Goal: Task Accomplishment & Management: Complete application form

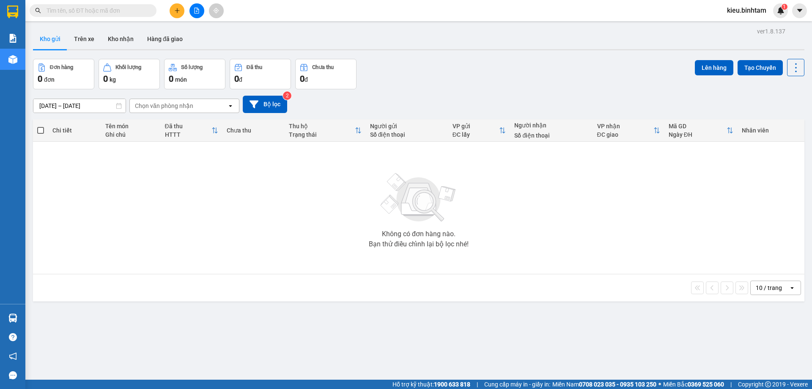
click at [173, 12] on button at bounding box center [177, 10] width 15 height 15
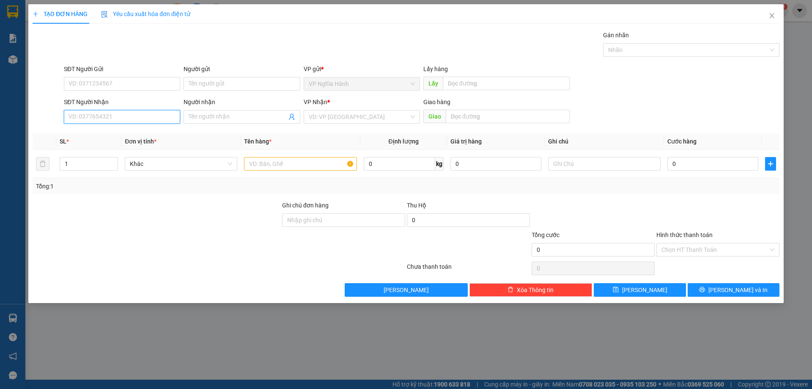
click at [85, 121] on input "SĐT Người Nhận" at bounding box center [122, 117] width 116 height 14
type input "0909143569"
click at [112, 132] on div "0909143569" at bounding box center [122, 133] width 106 height 9
type input "100.000"
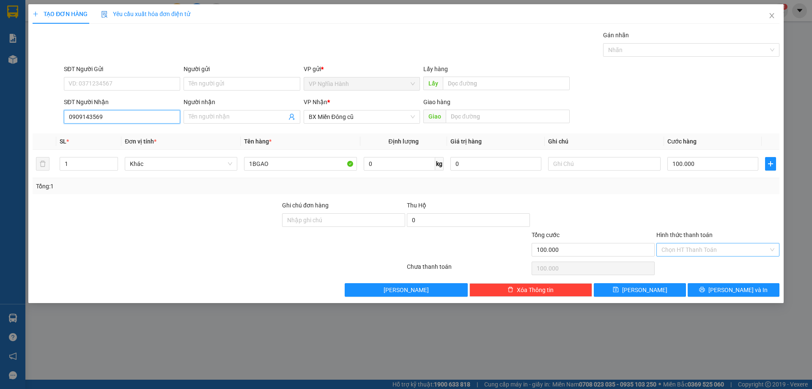
type input "0909143569"
click at [710, 249] on input "Hình thức thanh toán" at bounding box center [714, 249] width 107 height 13
click at [689, 231] on label "Hình thức thanh toán" at bounding box center [684, 234] width 56 height 7
click at [689, 243] on input "Hình thức thanh toán" at bounding box center [714, 249] width 107 height 13
click at [597, 227] on div at bounding box center [593, 215] width 125 height 30
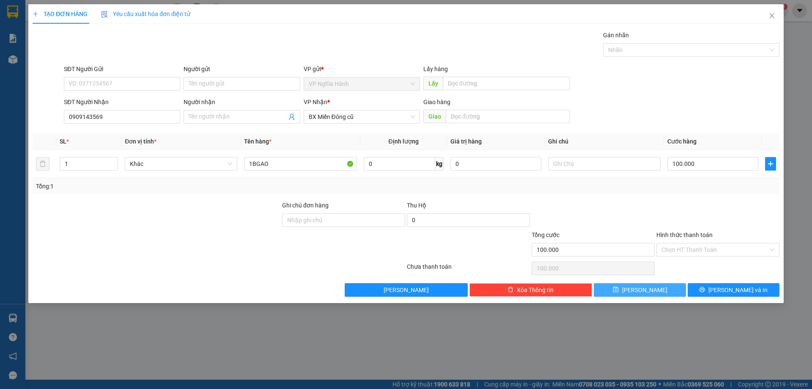
click at [618, 287] on icon "save" at bounding box center [615, 289] width 5 height 5
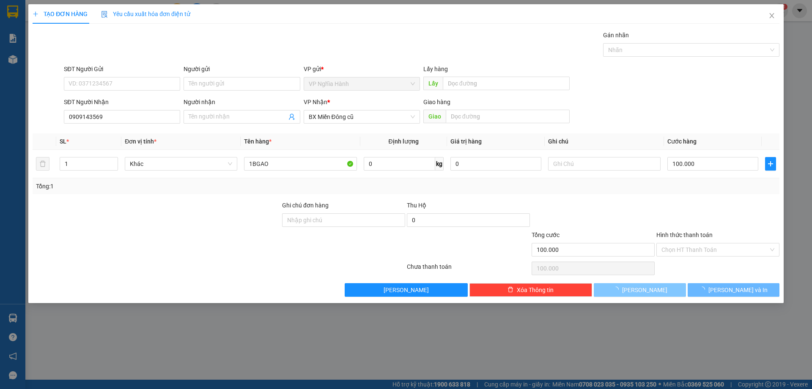
type input "0"
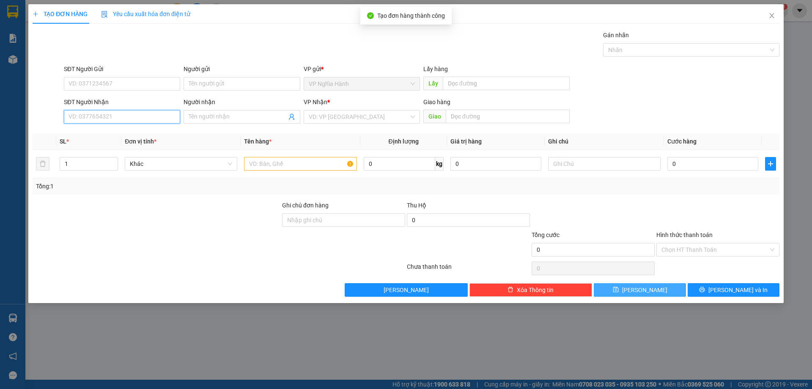
click at [134, 113] on input "SĐT Người Nhận" at bounding box center [122, 117] width 116 height 14
type input "0376104122"
click at [112, 131] on div "0376104122" at bounding box center [122, 133] width 106 height 9
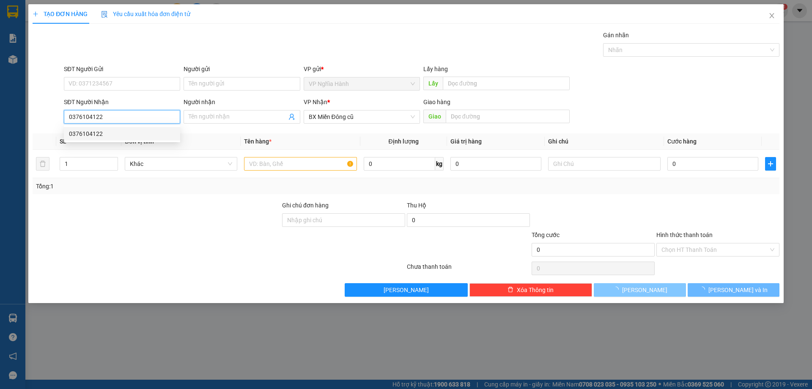
type input "70.000"
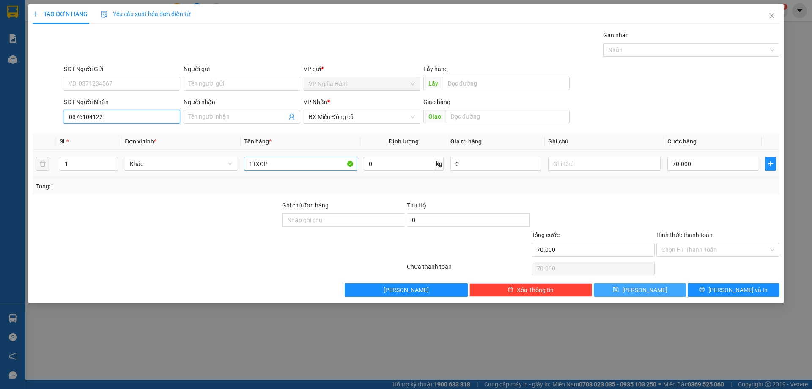
type input "0376104122"
click at [291, 161] on input "1TXOP" at bounding box center [300, 164] width 113 height 14
type input "1TXOP+1BGAO"
click at [726, 162] on input "70.000" at bounding box center [712, 164] width 91 height 14
type input "1"
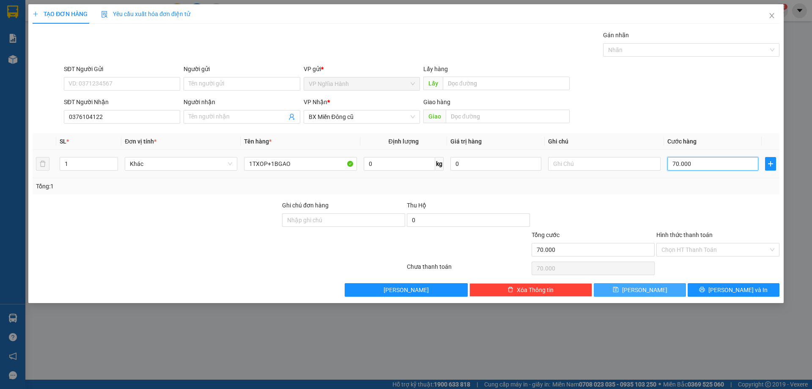
type input "1"
type input "10"
type input "100"
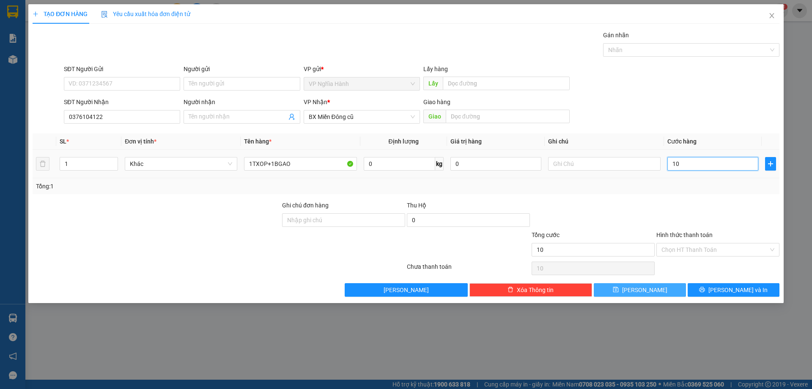
type input "100"
type input "100.000"
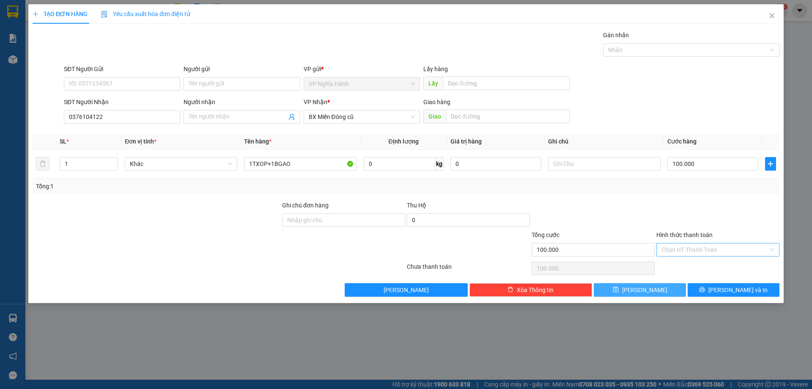
click at [679, 247] on input "Hình thức thanh toán" at bounding box center [714, 249] width 107 height 13
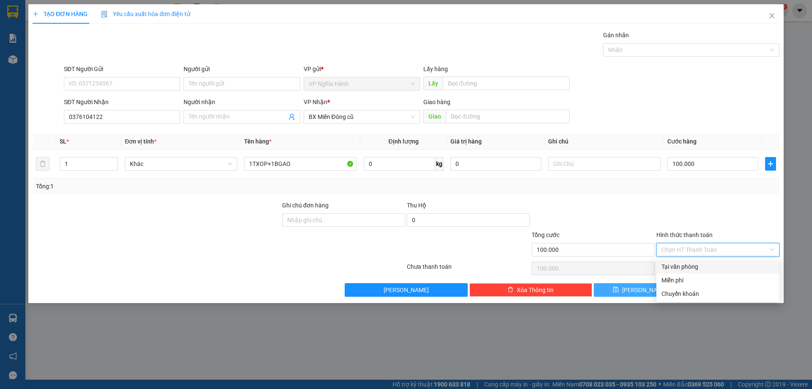
click at [677, 262] on div "Tại văn phòng" at bounding box center [717, 266] width 113 height 9
type input "0"
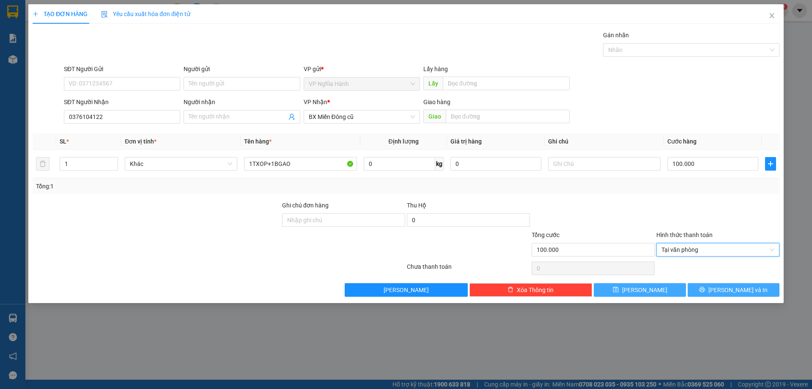
click at [715, 289] on button "Lưu và In" at bounding box center [734, 290] width 92 height 14
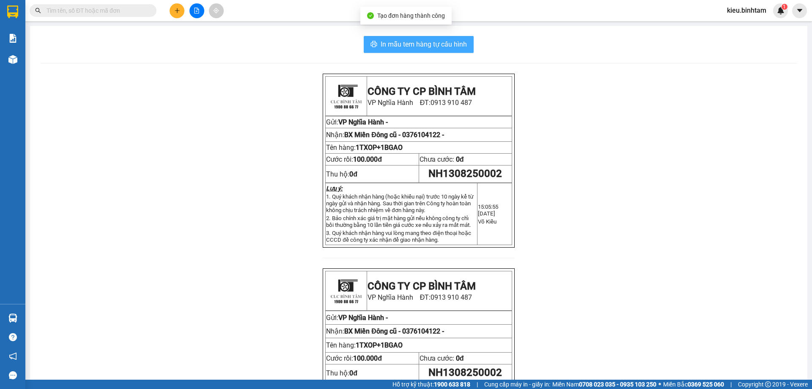
click at [434, 44] on span "In mẫu tem hàng tự cấu hình" at bounding box center [424, 44] width 86 height 11
click at [169, 11] on div at bounding box center [196, 10] width 63 height 15
click at [180, 10] on button at bounding box center [177, 10] width 15 height 15
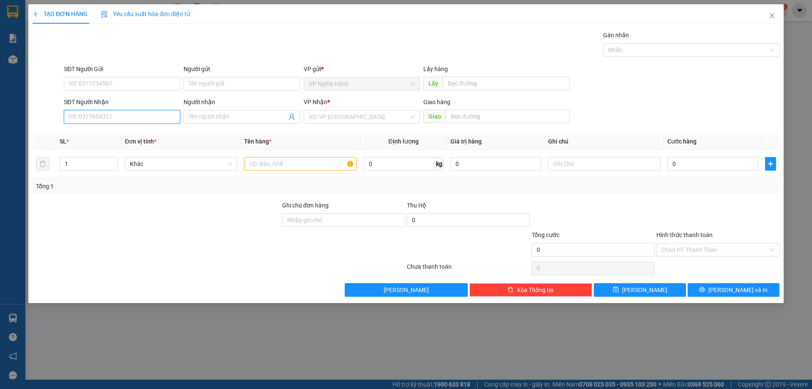
click at [86, 119] on input "SĐT Người Nhận" at bounding box center [122, 117] width 116 height 14
type input "0378420415"
drag, startPoint x: 102, startPoint y: 131, endPoint x: 138, endPoint y: 129, distance: 36.9
click at [102, 131] on div "0378420415" at bounding box center [122, 133] width 106 height 9
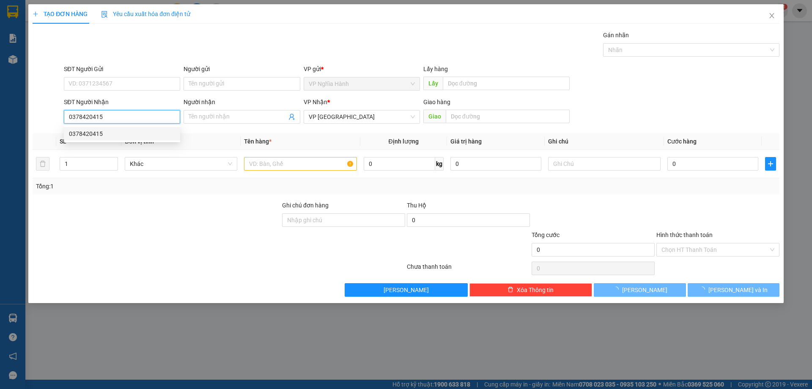
type input "500.000"
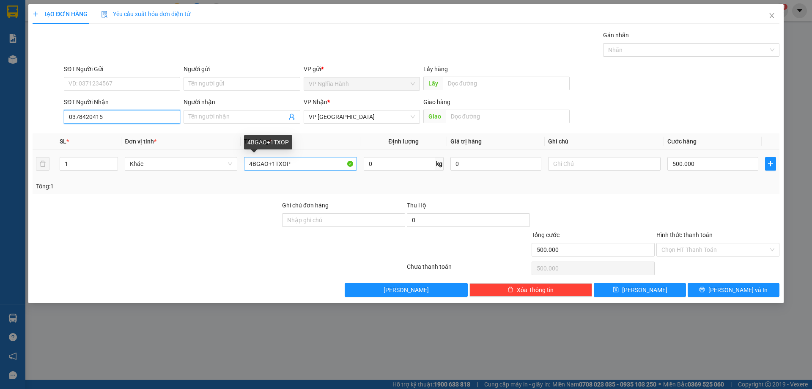
type input "0378420415"
drag, startPoint x: 300, startPoint y: 160, endPoint x: 241, endPoint y: 163, distance: 58.9
click at [242, 165] on td "4BGAO+1TXOP" at bounding box center [300, 164] width 119 height 28
type input "2CANH MẮM"
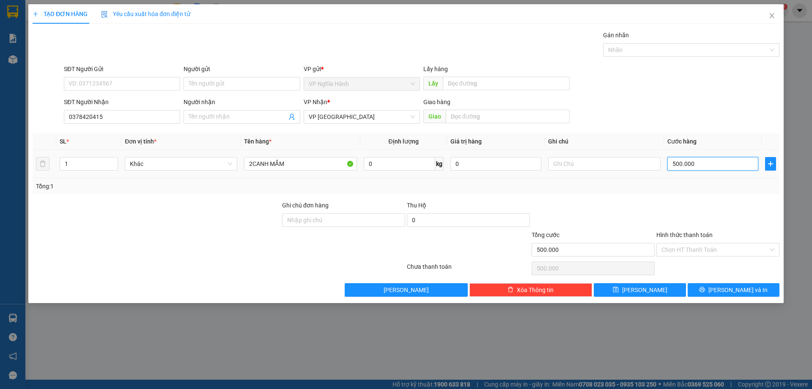
click at [707, 160] on input "500.000" at bounding box center [712, 164] width 91 height 14
type input "1"
type input "15"
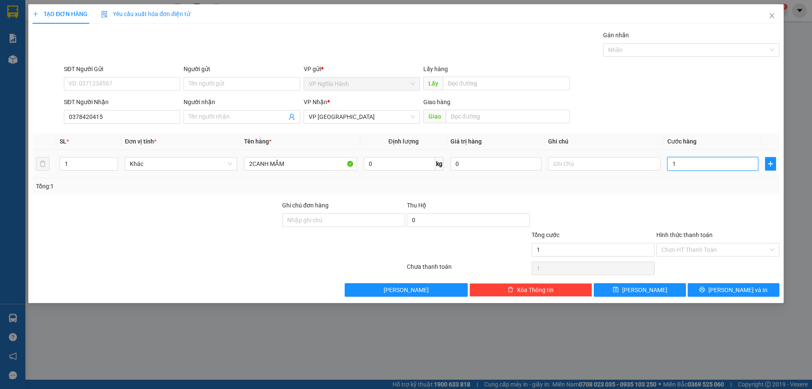
type input "15"
type input "150"
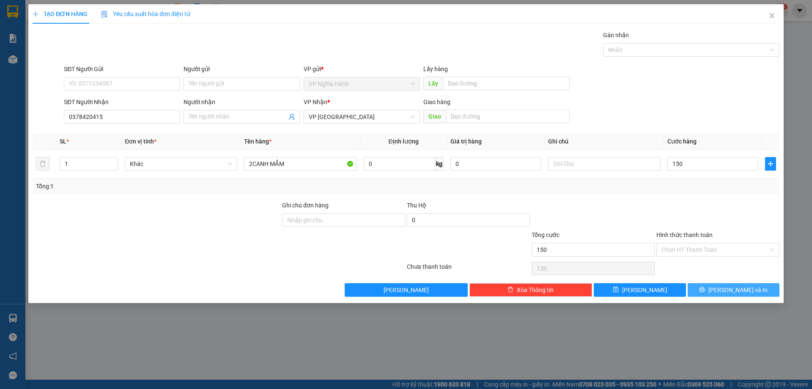
type input "150.000"
click at [702, 288] on button "Lưu và In" at bounding box center [734, 290] width 92 height 14
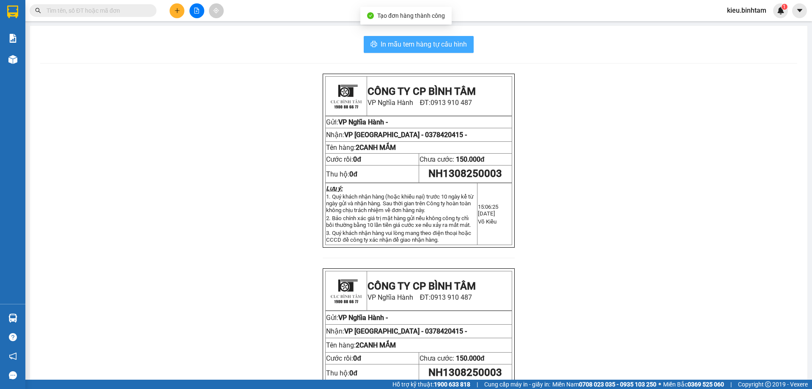
click at [454, 41] on span "In mẫu tem hàng tự cấu hình" at bounding box center [424, 44] width 86 height 11
